Goal: Information Seeking & Learning: Check status

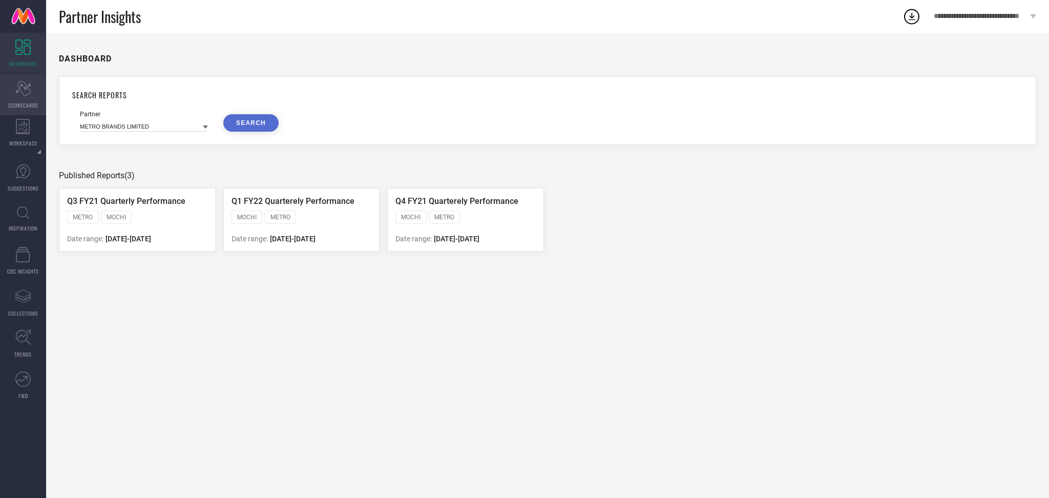
click at [24, 103] on span "SCORECARDS" at bounding box center [23, 105] width 30 height 8
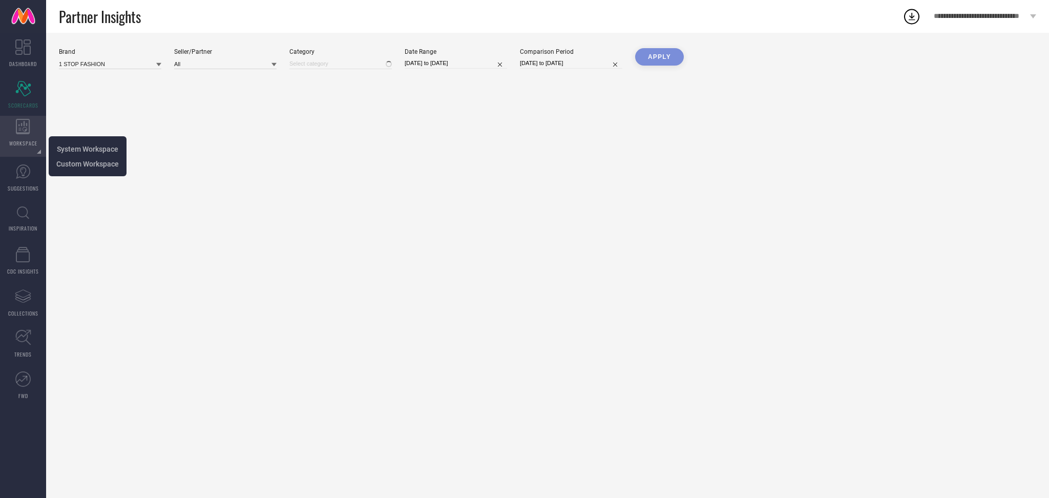
click at [27, 140] on span "WORKSPACE" at bounding box center [23, 143] width 28 height 8
type input "All"
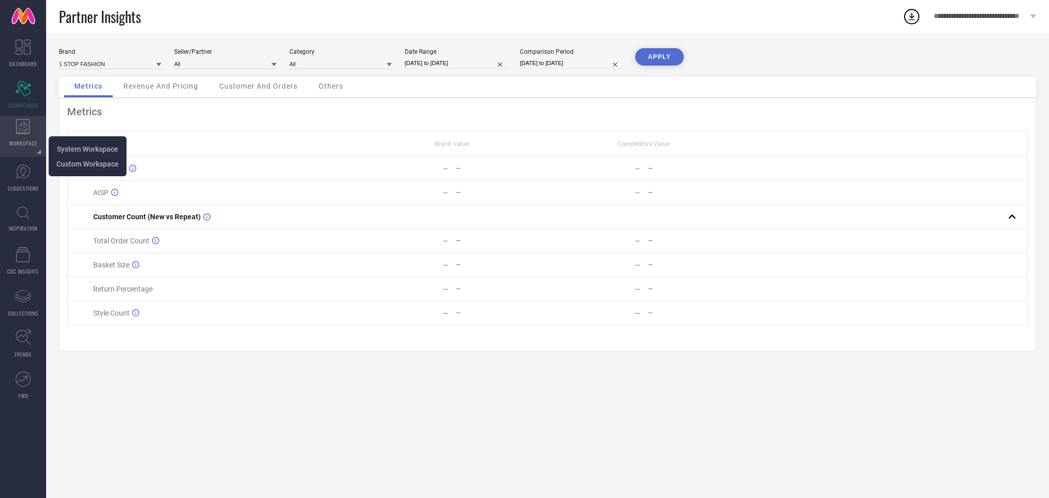
click at [29, 146] on span "WORKSPACE" at bounding box center [23, 143] width 28 height 8
click at [18, 105] on span "SCORECARDS" at bounding box center [23, 105] width 30 height 8
click at [18, 121] on icon at bounding box center [23, 126] width 14 height 15
click at [68, 159] on link "Custom Workspace" at bounding box center [87, 164] width 62 height 10
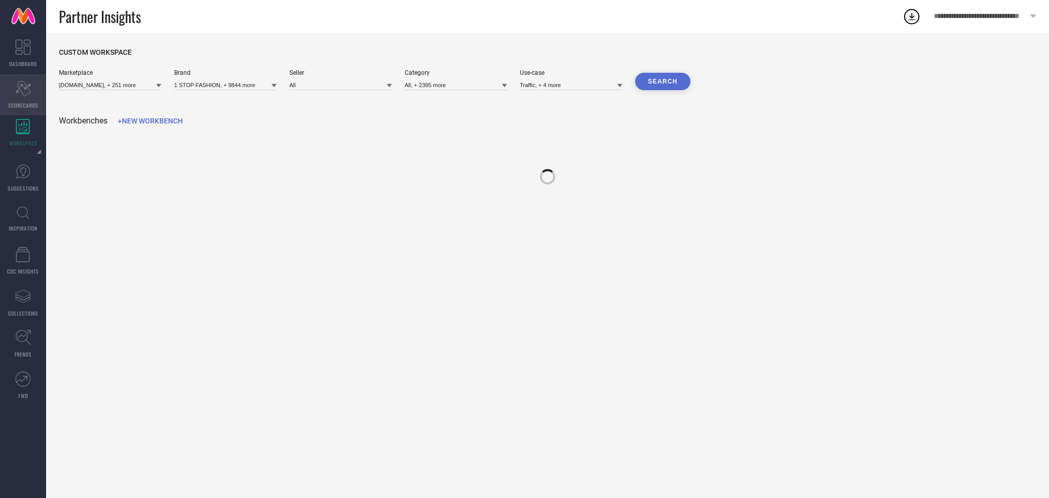
type input "[DOMAIN_NAME], + 251 more"
type input "1 STOP FASHION, + 9844 more"
type input "All"
type input "All, + 2395 more"
type input "Traffic, + 4 more"
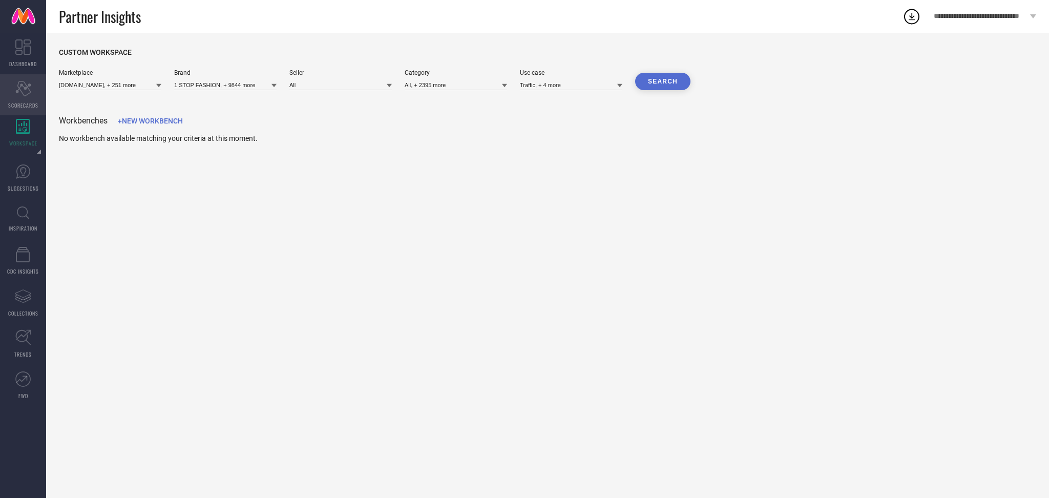
click at [31, 81] on div "Scorecard SCORECARDS" at bounding box center [23, 94] width 46 height 41
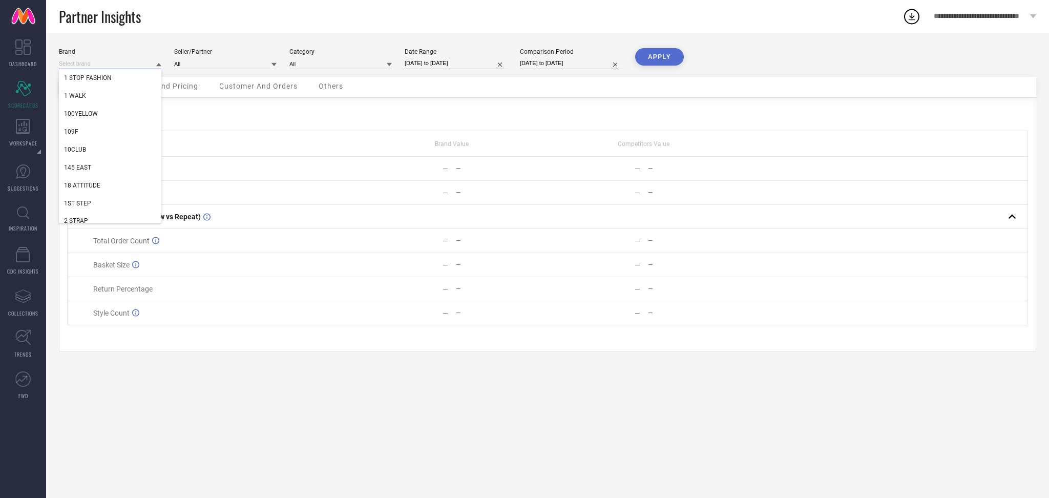
click at [127, 67] on input at bounding box center [110, 63] width 102 height 11
type input "amour sec"
click at [130, 75] on div "AMOUR SECRET" at bounding box center [110, 77] width 102 height 17
type input "All"
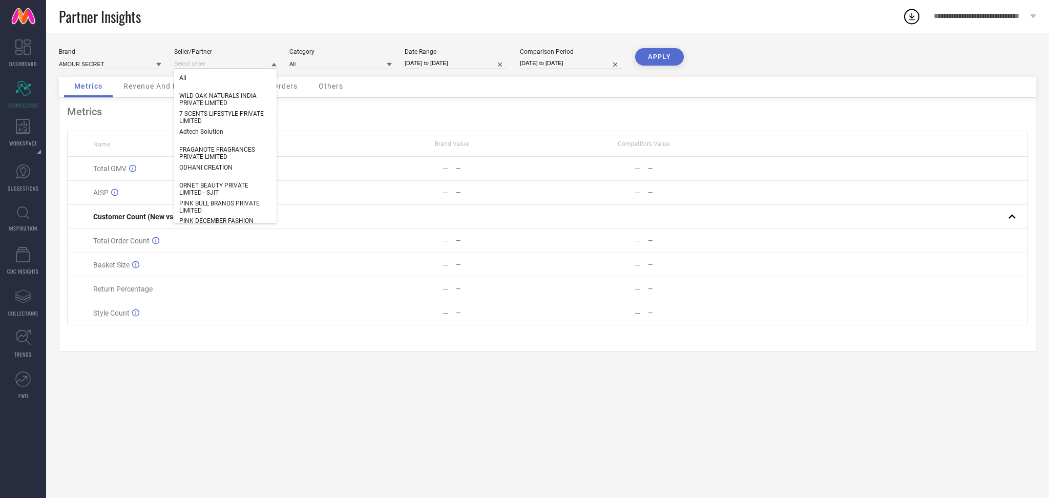
click at [213, 65] on input at bounding box center [225, 63] width 102 height 11
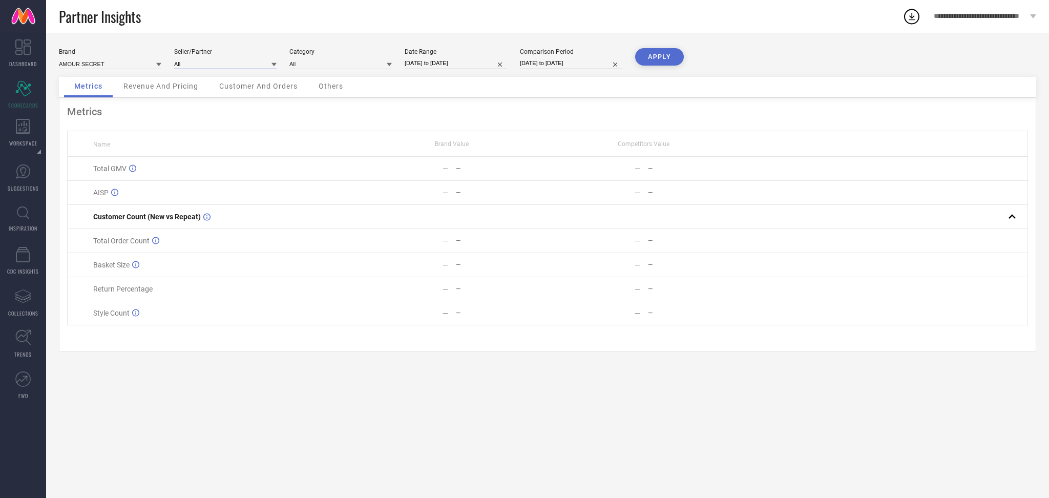
click at [213, 65] on input at bounding box center [225, 63] width 102 height 11
type input "m/s pre"
click at [218, 81] on span "M/S PREM IMPEX" at bounding box center [203, 77] width 49 height 7
click at [308, 67] on input at bounding box center [340, 63] width 102 height 11
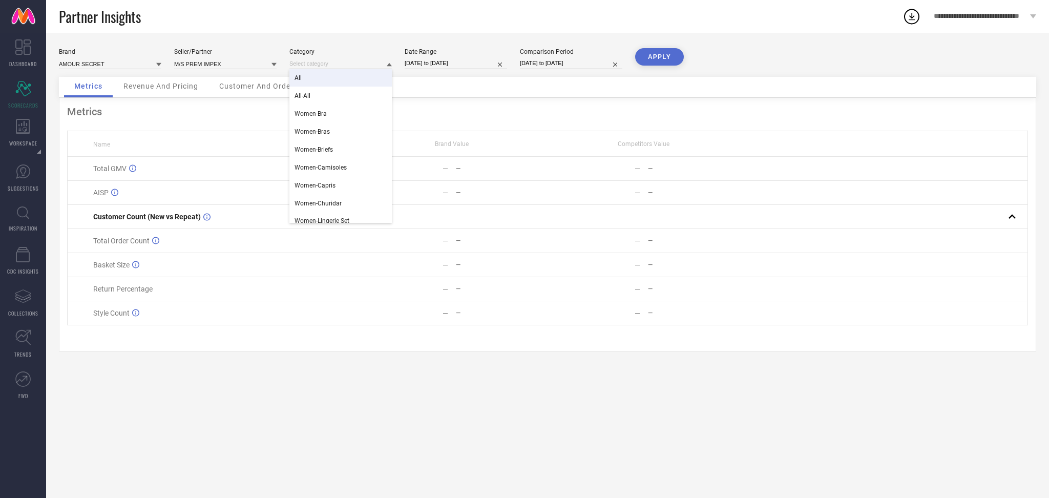
click at [310, 77] on div "All" at bounding box center [340, 77] width 102 height 17
select select "7"
select select "2025"
select select "8"
select select "2025"
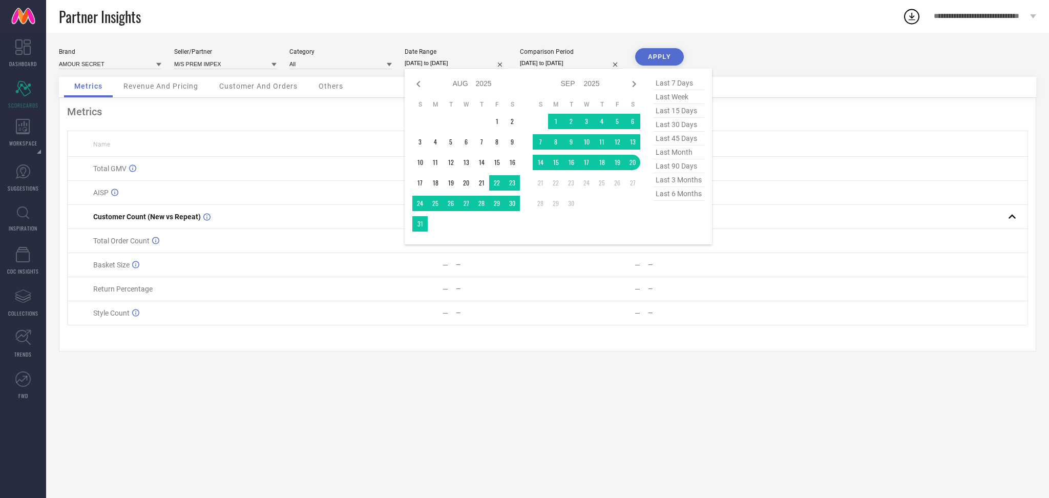
click at [452, 60] on input "[DATE] to [DATE]" at bounding box center [456, 63] width 102 height 11
click at [682, 191] on span "last 6 months" at bounding box center [678, 194] width 51 height 14
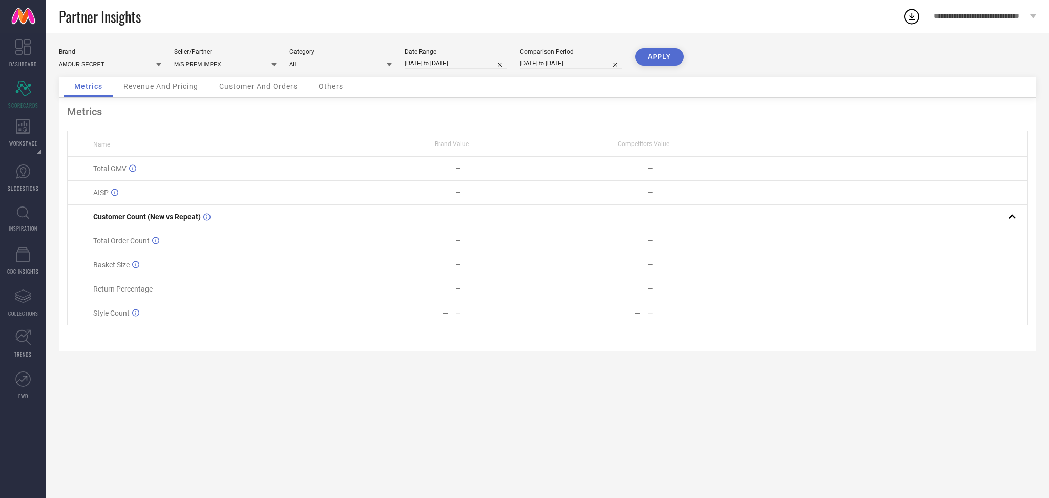
type input "[DATE] to [DATE]"
click at [662, 54] on button "APPLY" at bounding box center [659, 56] width 49 height 17
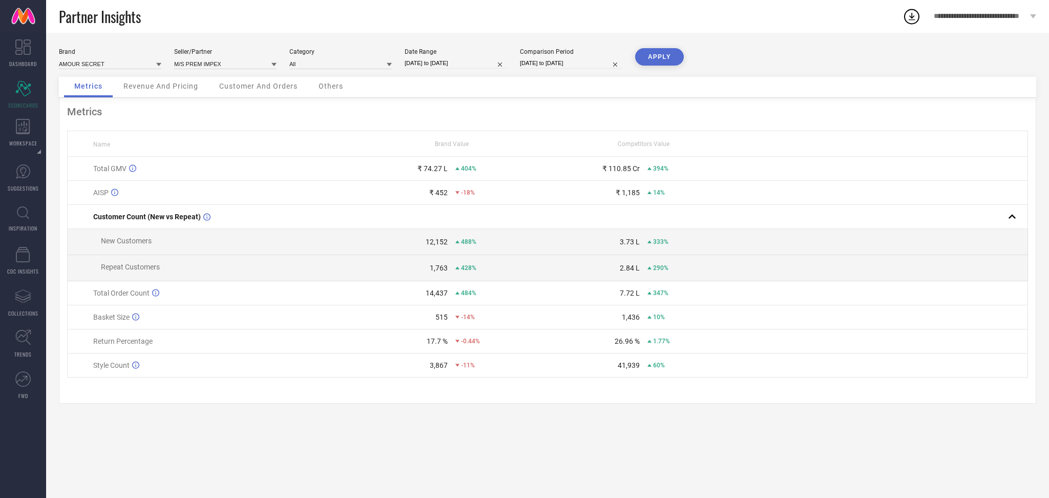
click at [170, 89] on span "Revenue And Pricing" at bounding box center [160, 86] width 75 height 8
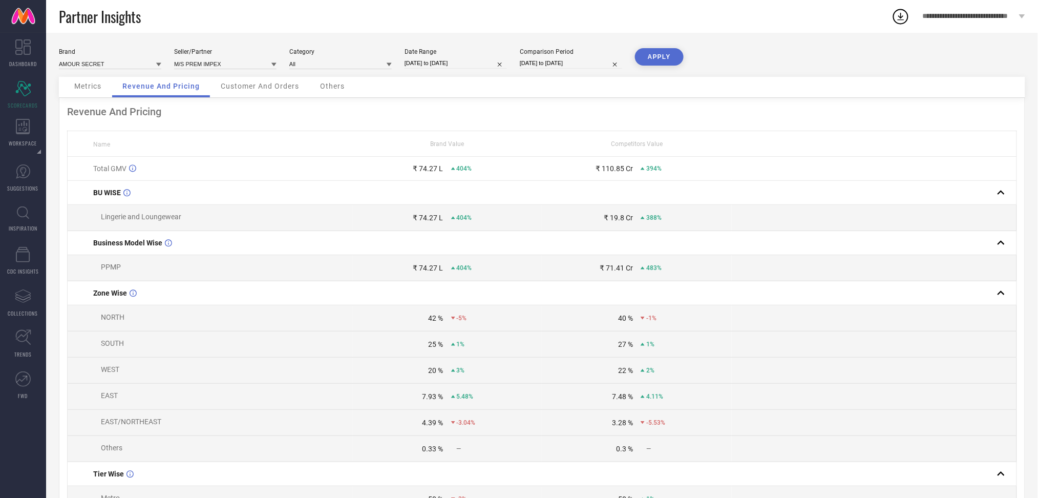
click at [247, 87] on span "Customer And Orders" at bounding box center [260, 86] width 78 height 8
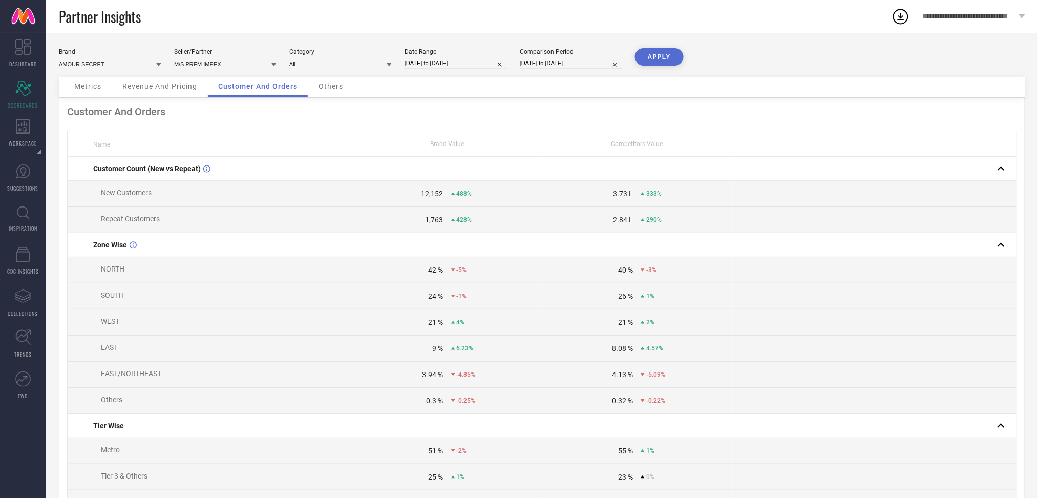
click at [335, 93] on div "Others" at bounding box center [330, 87] width 45 height 20
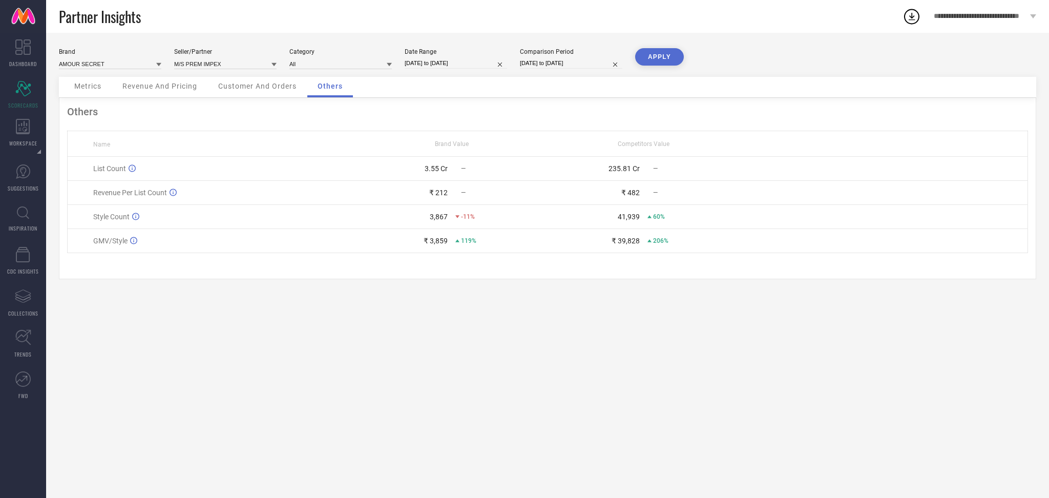
click at [291, 90] on span "Customer And Orders" at bounding box center [257, 86] width 78 height 8
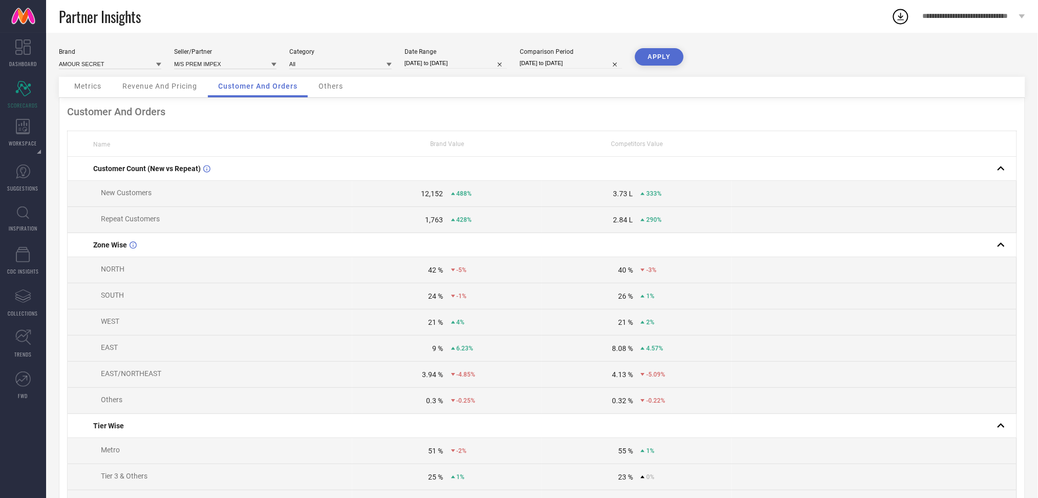
click at [99, 83] on span "Metrics" at bounding box center [87, 86] width 27 height 8
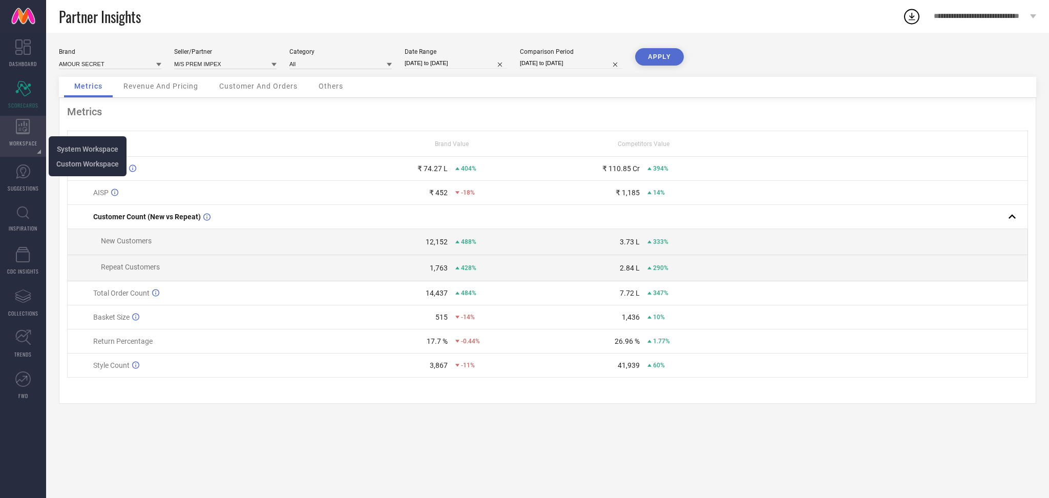
click at [11, 139] on span "WORKSPACE" at bounding box center [23, 143] width 28 height 8
click at [79, 166] on span "Custom Workspace" at bounding box center [87, 164] width 62 height 8
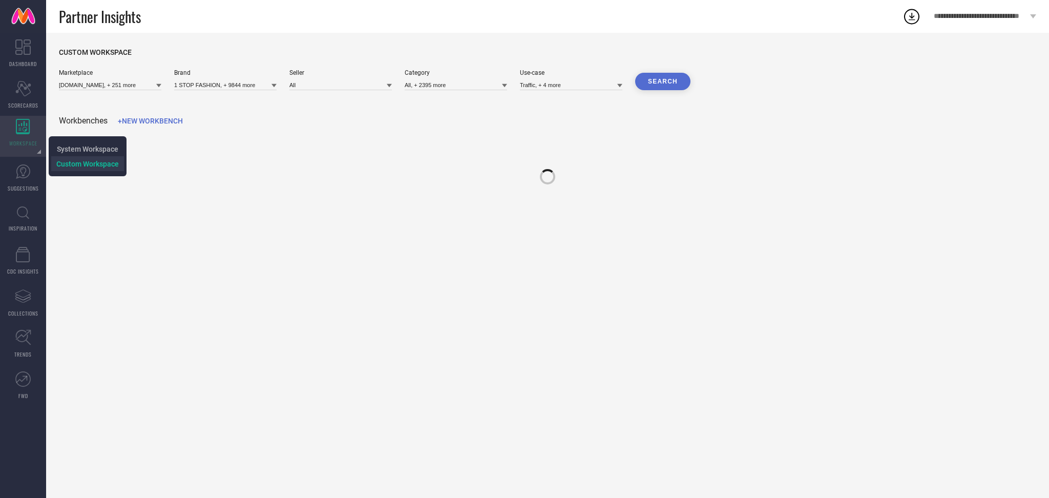
type input "[DOMAIN_NAME], + 251 more"
type input "1 STOP FASHION, + 9844 more"
type input "All"
type input "All, + 2395 more"
type input "Traffic, + 4 more"
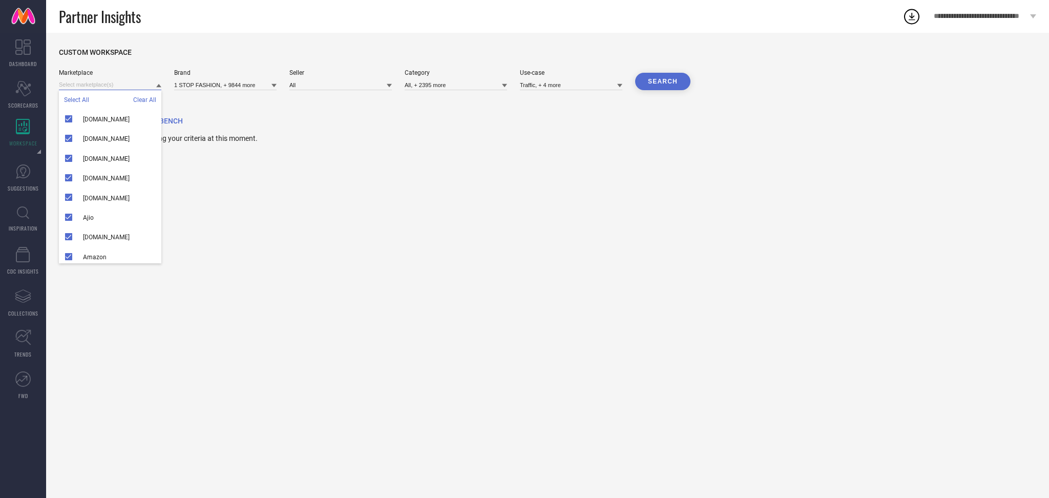
click at [114, 85] on input at bounding box center [110, 84] width 102 height 11
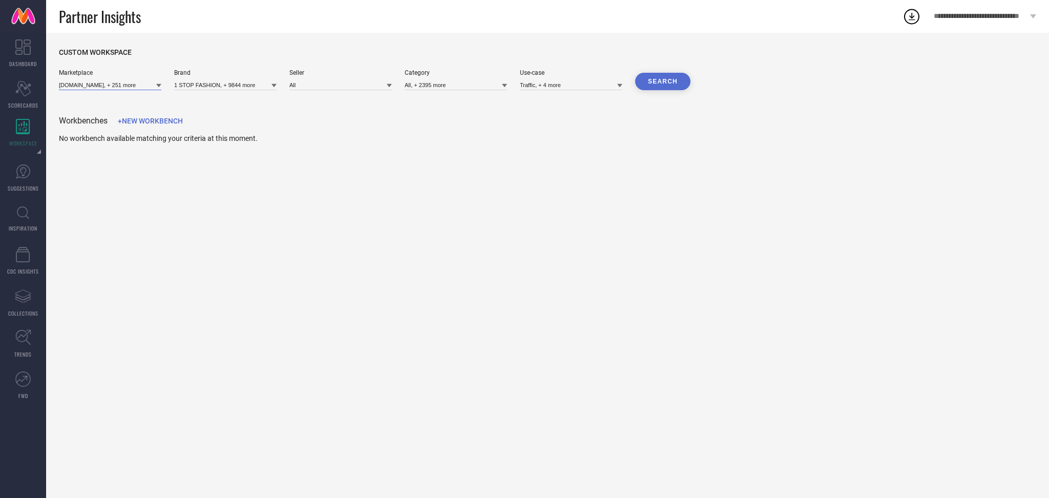
click at [114, 85] on input at bounding box center [110, 84] width 102 height 11
type input "amour"
click at [22, 90] on icon "Scorecard" at bounding box center [23, 88] width 16 height 15
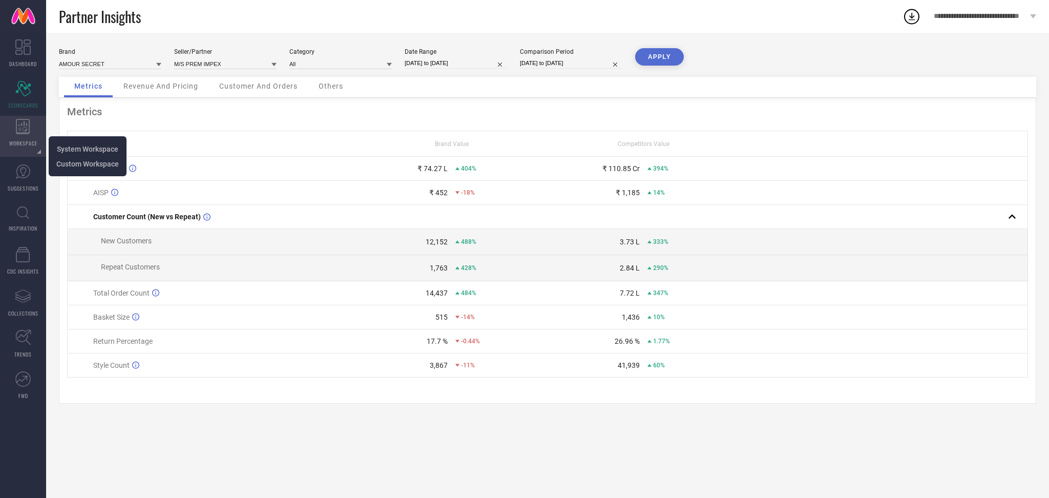
click at [23, 117] on div "WORKSPACE" at bounding box center [23, 136] width 46 height 41
click at [27, 138] on div "WORKSPACE" at bounding box center [23, 136] width 46 height 41
click at [76, 144] on link "System Workspace" at bounding box center [87, 149] width 61 height 10
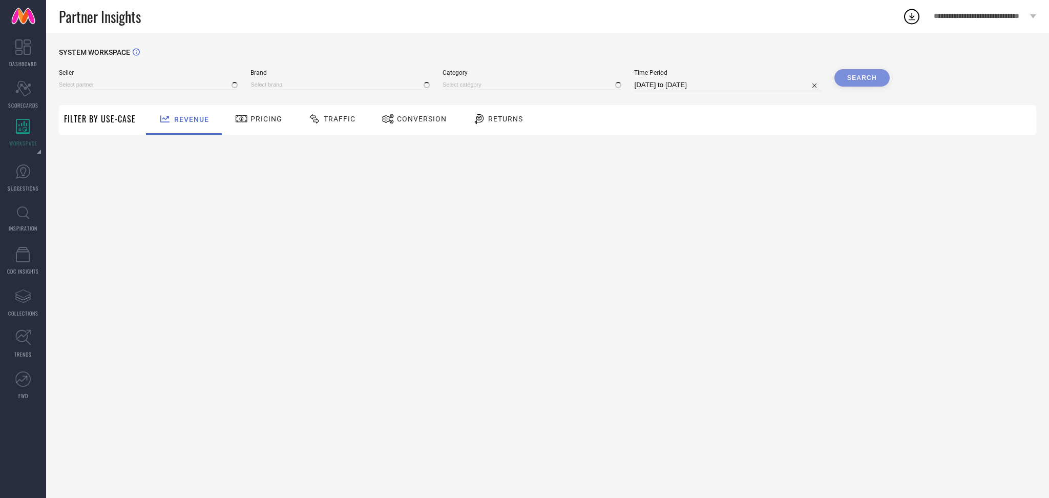
type input "All"
type input "1 STOP FASHION"
type input "All"
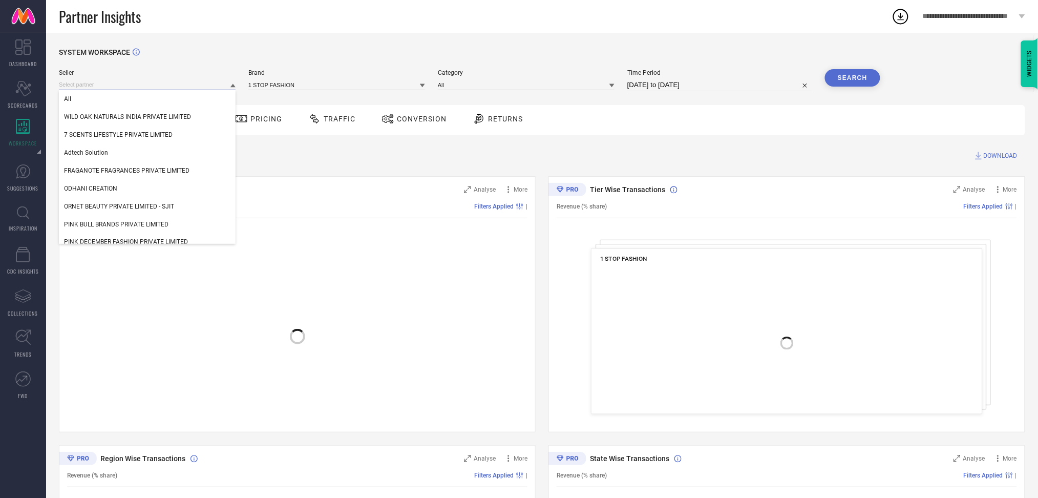
click at [113, 83] on input at bounding box center [147, 84] width 177 height 11
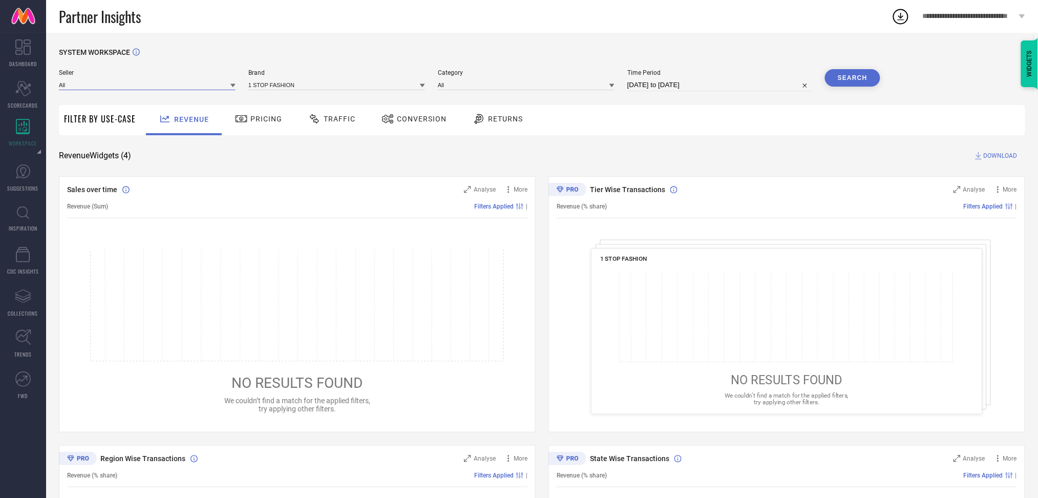
click at [113, 83] on input at bounding box center [147, 84] width 177 height 11
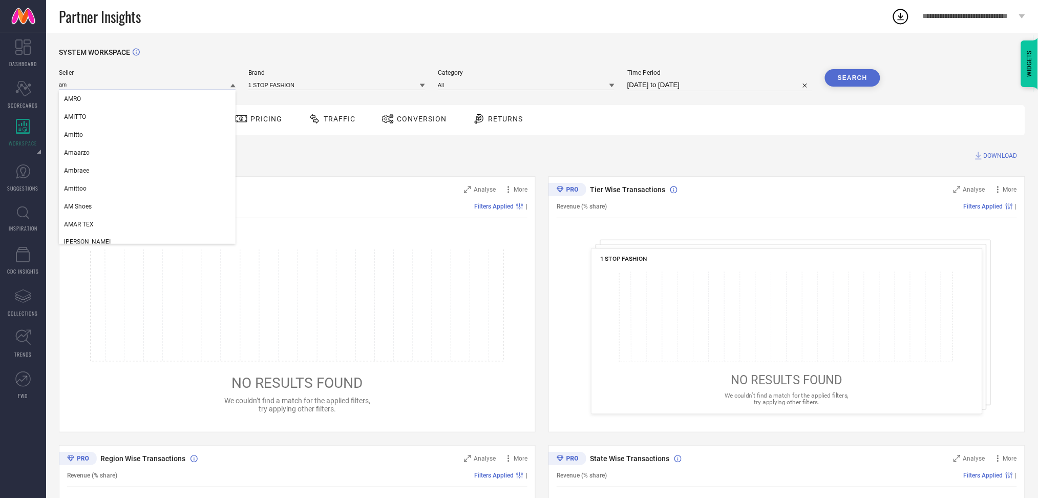
type input "a"
type input "m/s prem"
click at [116, 95] on div "M/S PREM IMPEX" at bounding box center [147, 98] width 177 height 17
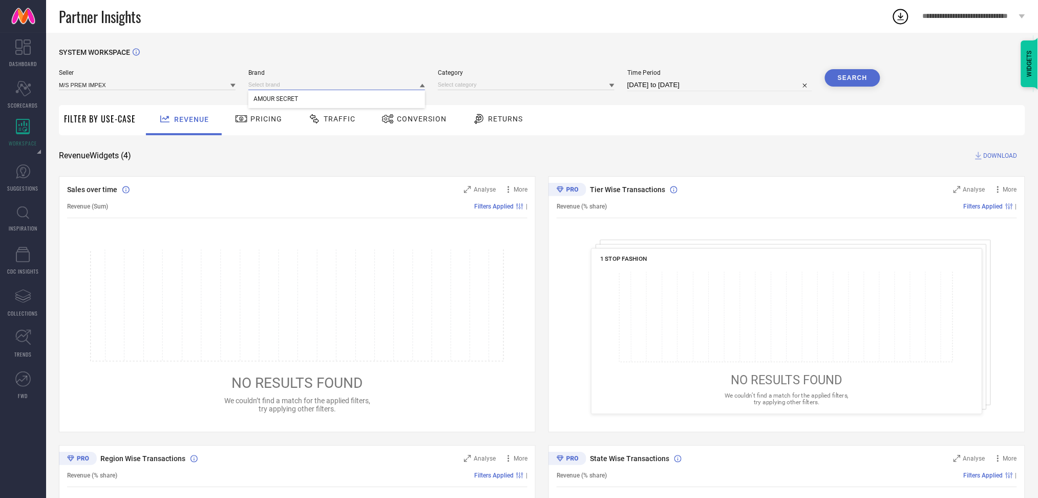
click at [257, 85] on input at bounding box center [336, 84] width 177 height 11
click at [258, 87] on input at bounding box center [336, 84] width 177 height 11
click at [266, 97] on span "AMOUR SECRET" at bounding box center [276, 98] width 45 height 7
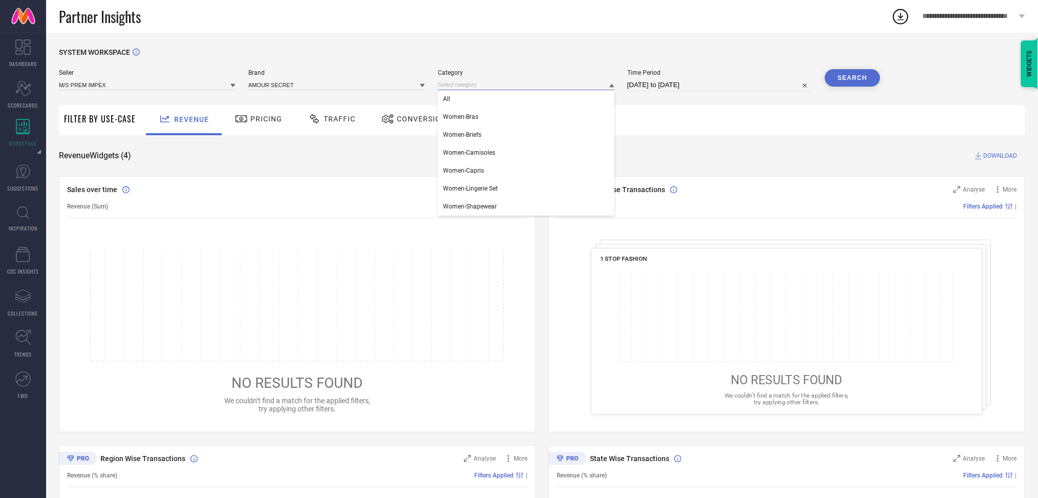
click at [457, 86] on input at bounding box center [526, 84] width 177 height 11
click at [483, 100] on div "All" at bounding box center [526, 98] width 177 height 17
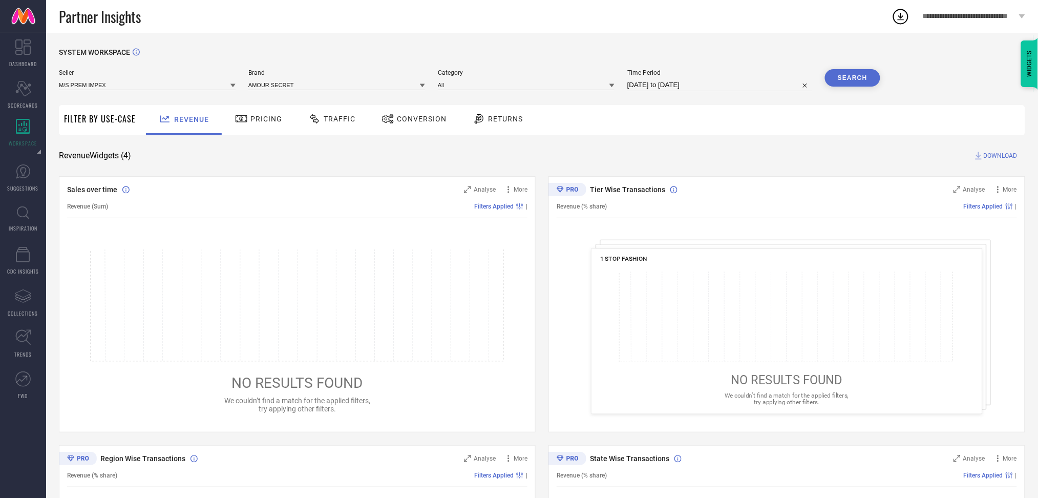
select select "7"
select select "2025"
select select "8"
select select "2025"
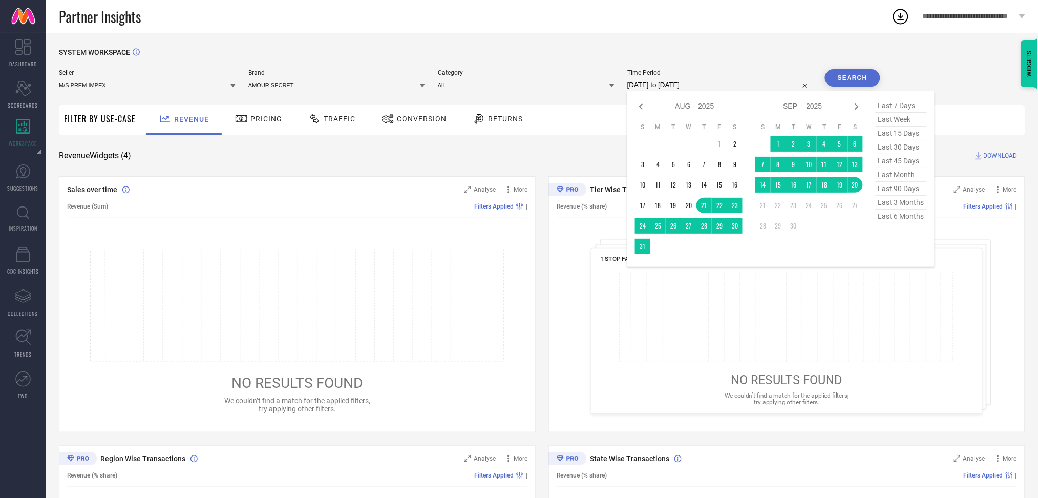
click at [656, 80] on input "[DATE] to [DATE]" at bounding box center [720, 85] width 185 height 12
click at [891, 215] on span "last 6 months" at bounding box center [901, 217] width 51 height 14
type input "[DATE] to [DATE]"
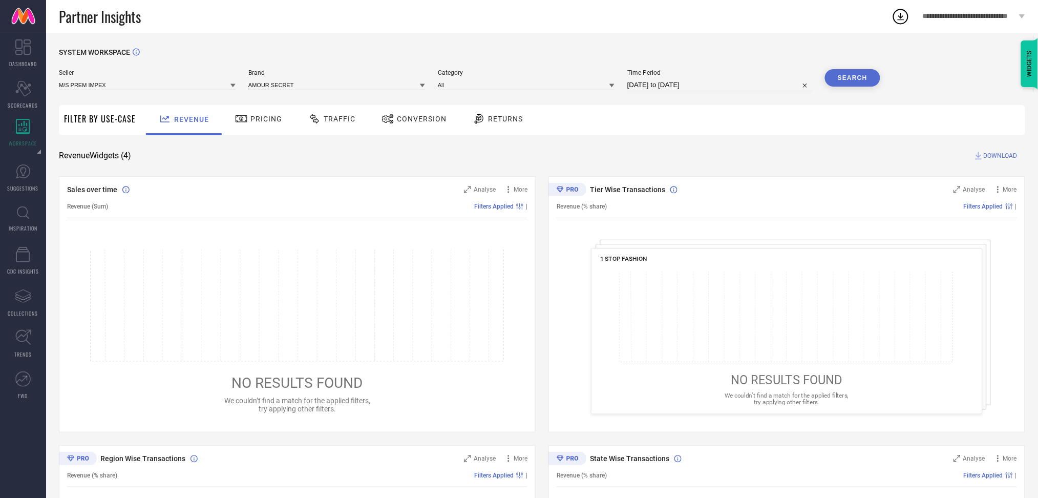
click at [869, 83] on button "Search" at bounding box center [852, 77] width 55 height 17
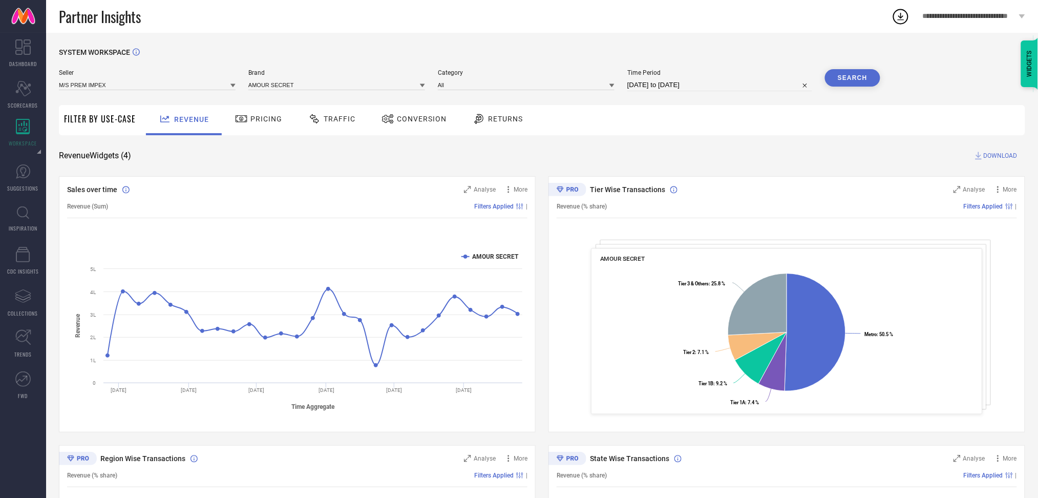
click at [255, 119] on span "Pricing" at bounding box center [266, 119] width 32 height 8
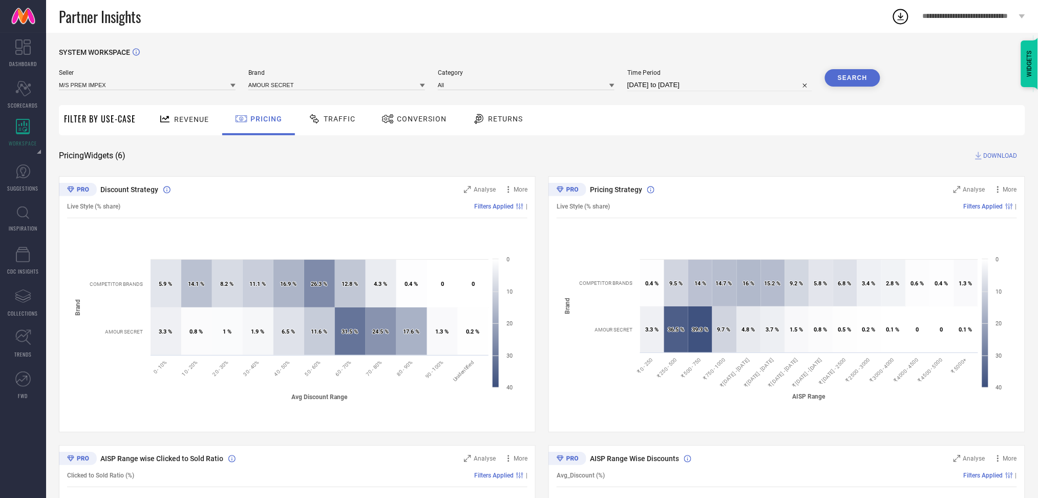
click at [336, 116] on span "Traffic" at bounding box center [340, 119] width 32 height 8
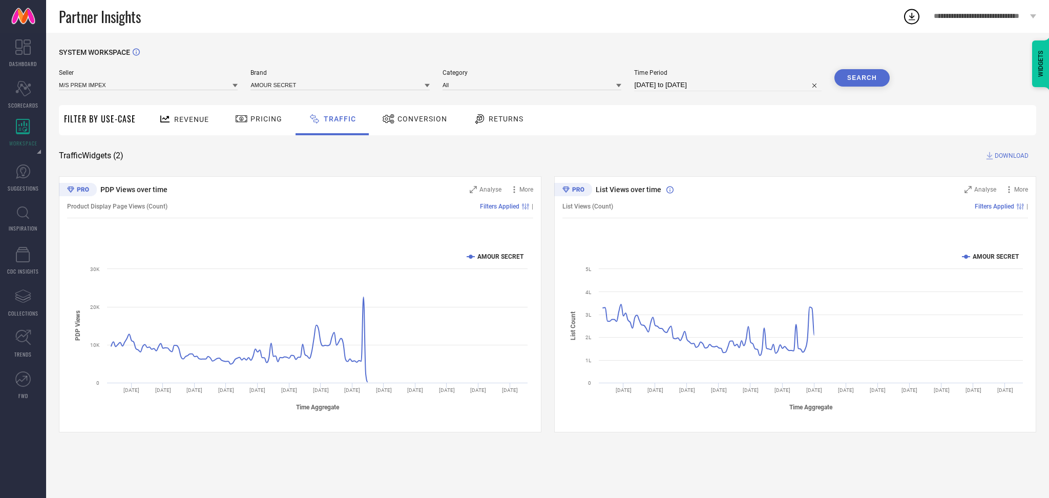
click at [423, 115] on span "Conversion" at bounding box center [423, 119] width 50 height 8
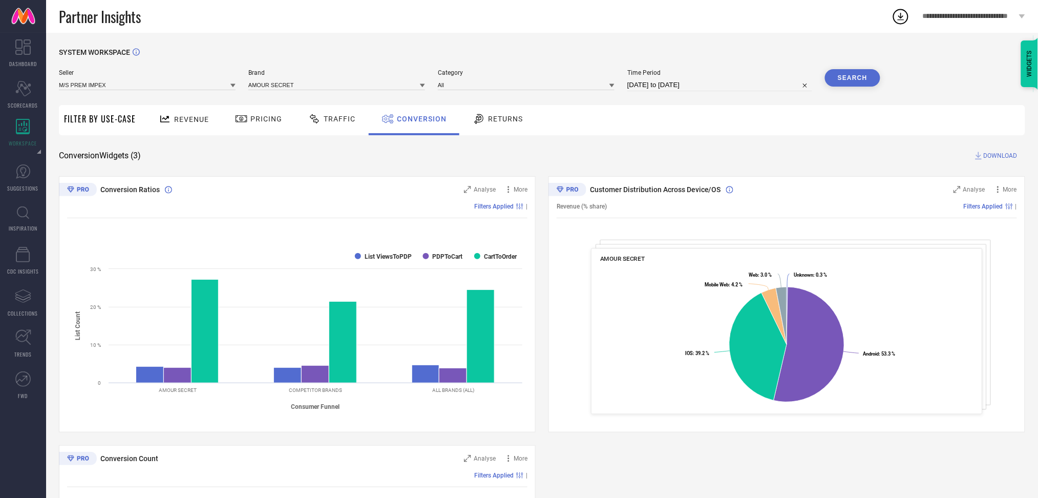
click at [498, 131] on div "Returns" at bounding box center [498, 120] width 76 height 30
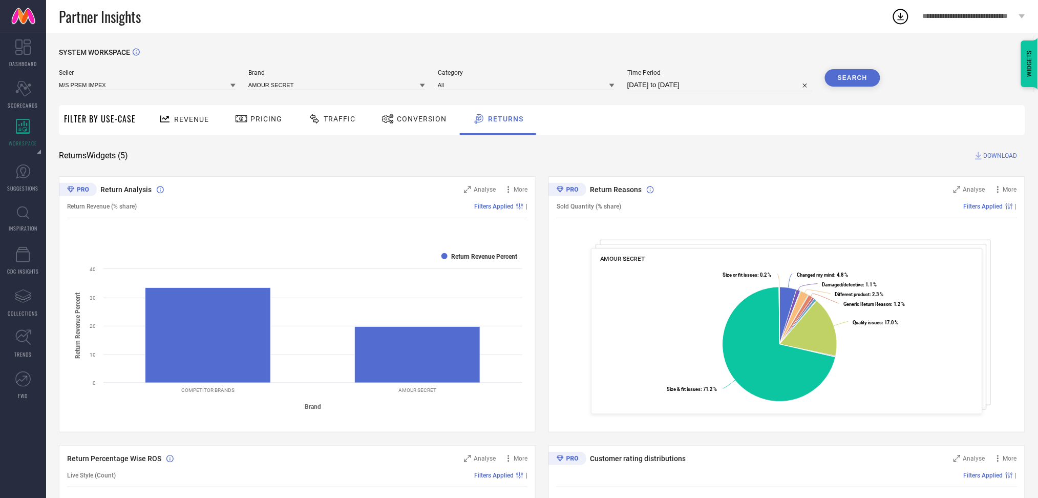
click at [180, 116] on span "Revenue" at bounding box center [191, 119] width 35 height 8
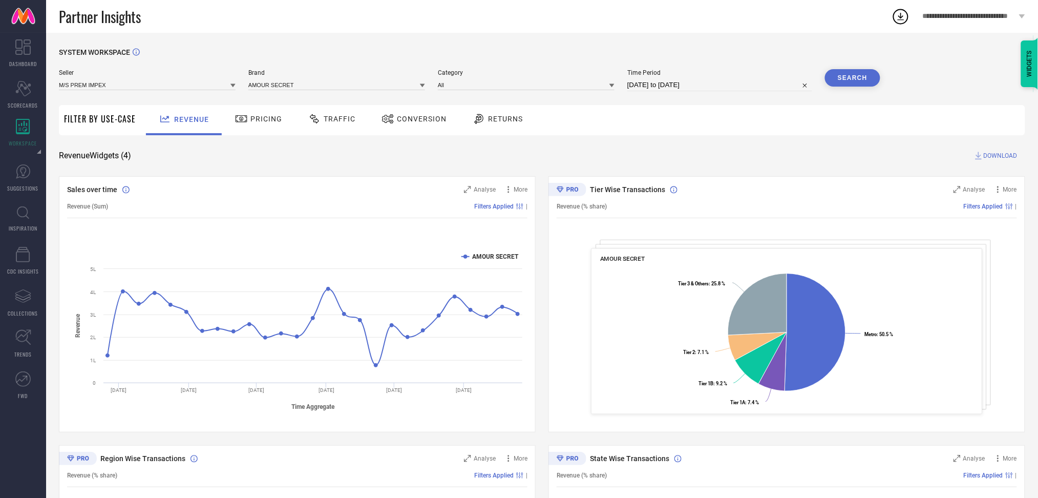
click at [266, 131] on div "Pricing" at bounding box center [258, 120] width 73 height 30
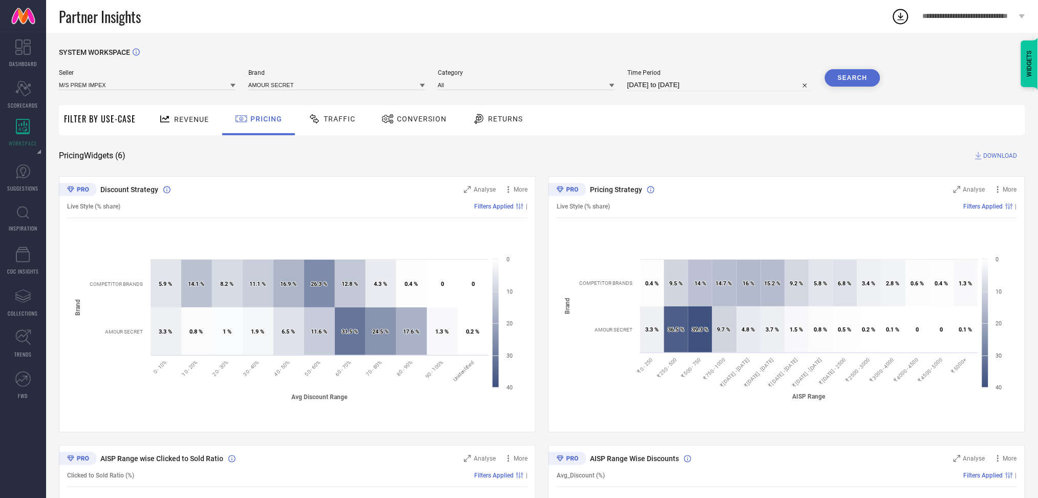
click at [342, 117] on span "Traffic" at bounding box center [340, 119] width 32 height 8
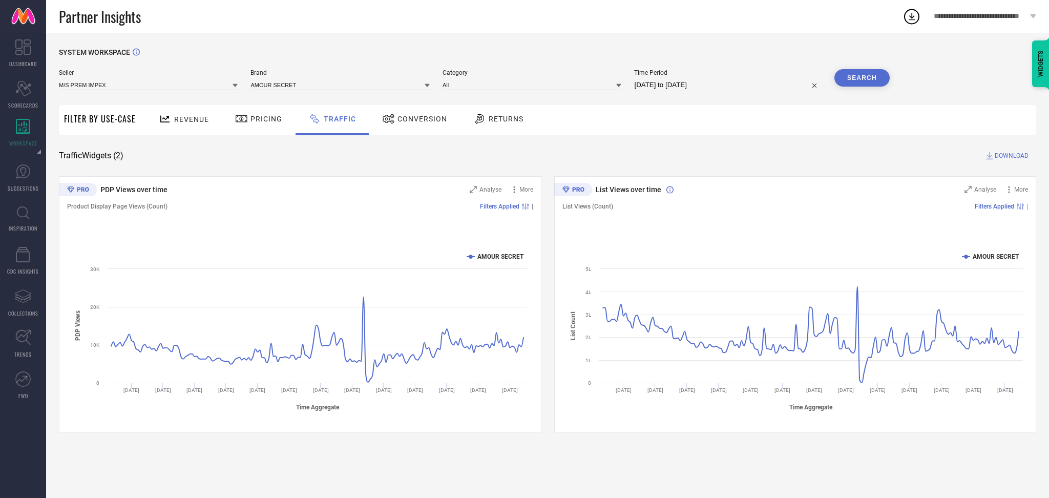
click at [404, 113] on div "Conversion" at bounding box center [415, 118] width 70 height 17
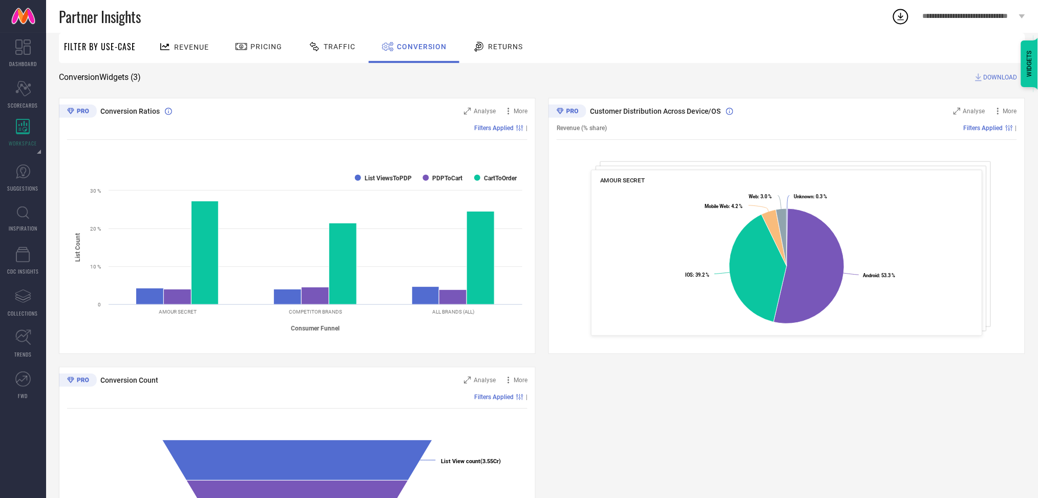
scroll to position [67, 0]
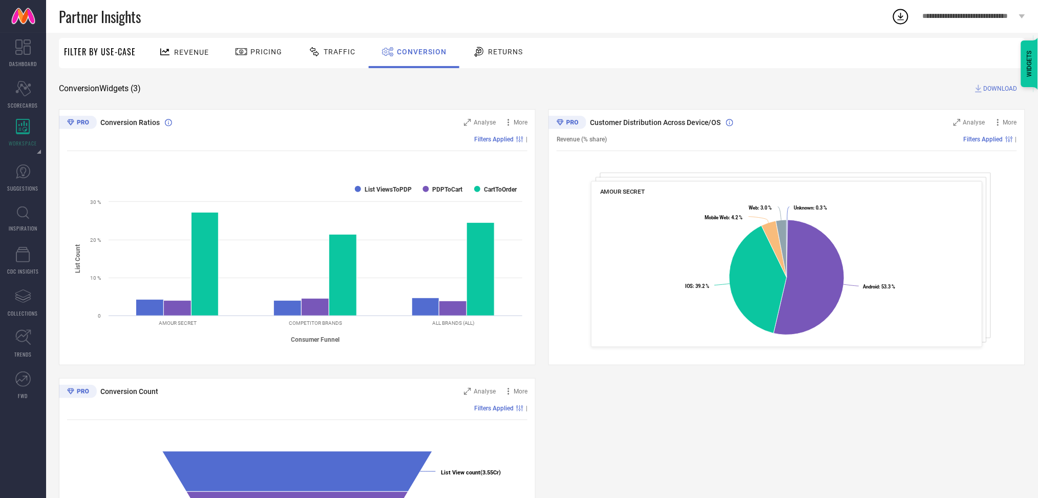
click at [503, 56] on div "Returns" at bounding box center [497, 51] width 55 height 17
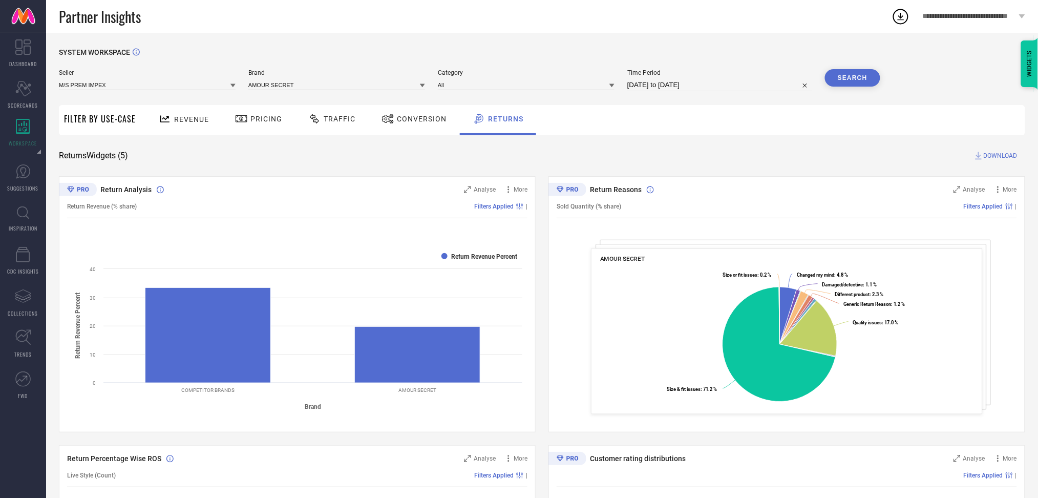
click at [165, 122] on icon at bounding box center [165, 119] width 13 height 13
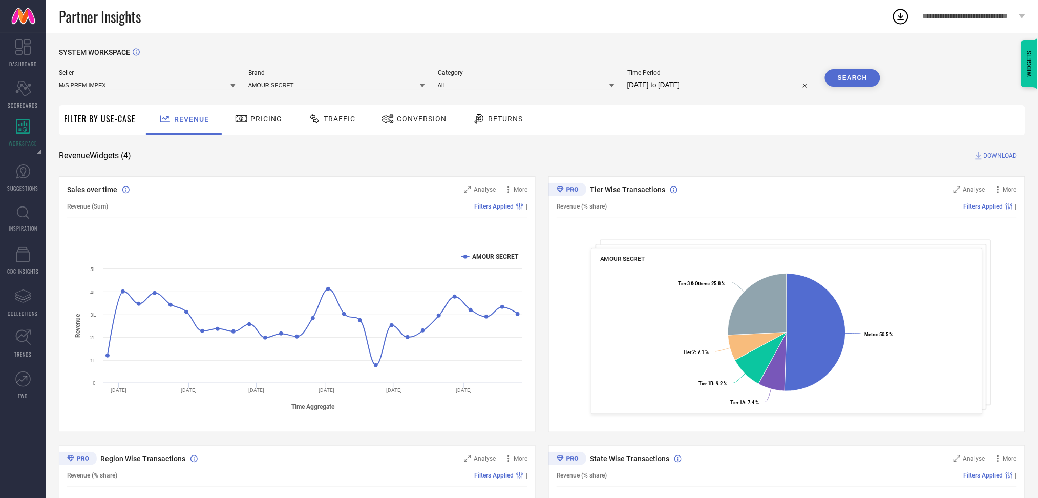
click at [989, 154] on span "DOWNLOAD" at bounding box center [1001, 156] width 34 height 10
